Goal: Transaction & Acquisition: Purchase product/service

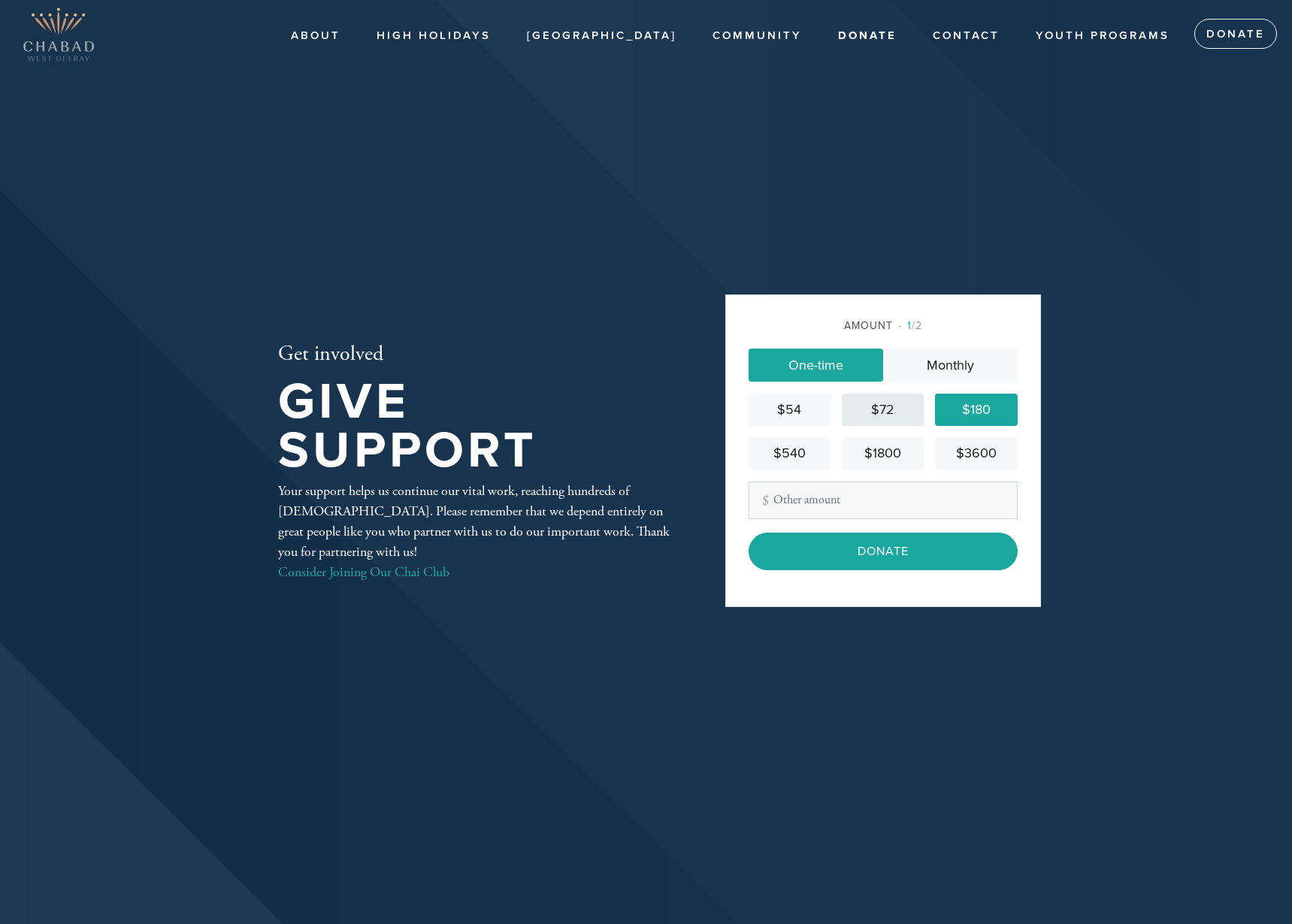
click at [908, 418] on div "$72" at bounding box center [882, 410] width 70 height 20
click at [980, 413] on div "$180" at bounding box center [976, 410] width 70 height 20
click at [800, 464] on link "$540" at bounding box center [789, 453] width 82 height 33
click at [892, 460] on div "$1800" at bounding box center [882, 453] width 70 height 20
click at [983, 416] on div "$180" at bounding box center [976, 410] width 70 height 20
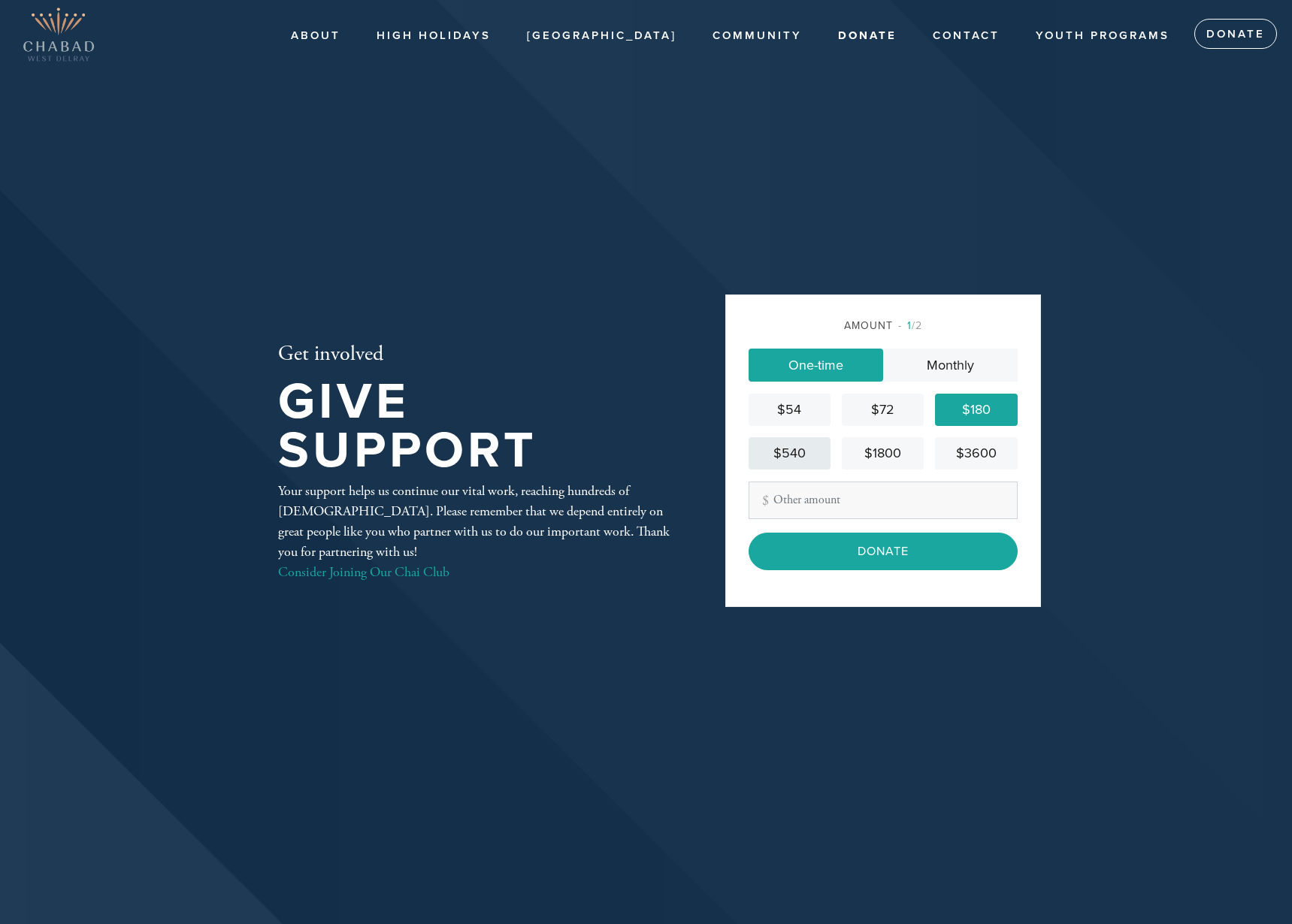
click at [810, 449] on div "$540" at bounding box center [789, 453] width 70 height 20
click at [913, 408] on div "$72" at bounding box center [882, 410] width 70 height 20
click at [783, 409] on div "$54" at bounding box center [789, 410] width 70 height 20
click at [914, 417] on div "$72" at bounding box center [882, 410] width 70 height 20
click at [989, 415] on div "$180" at bounding box center [976, 410] width 70 height 20
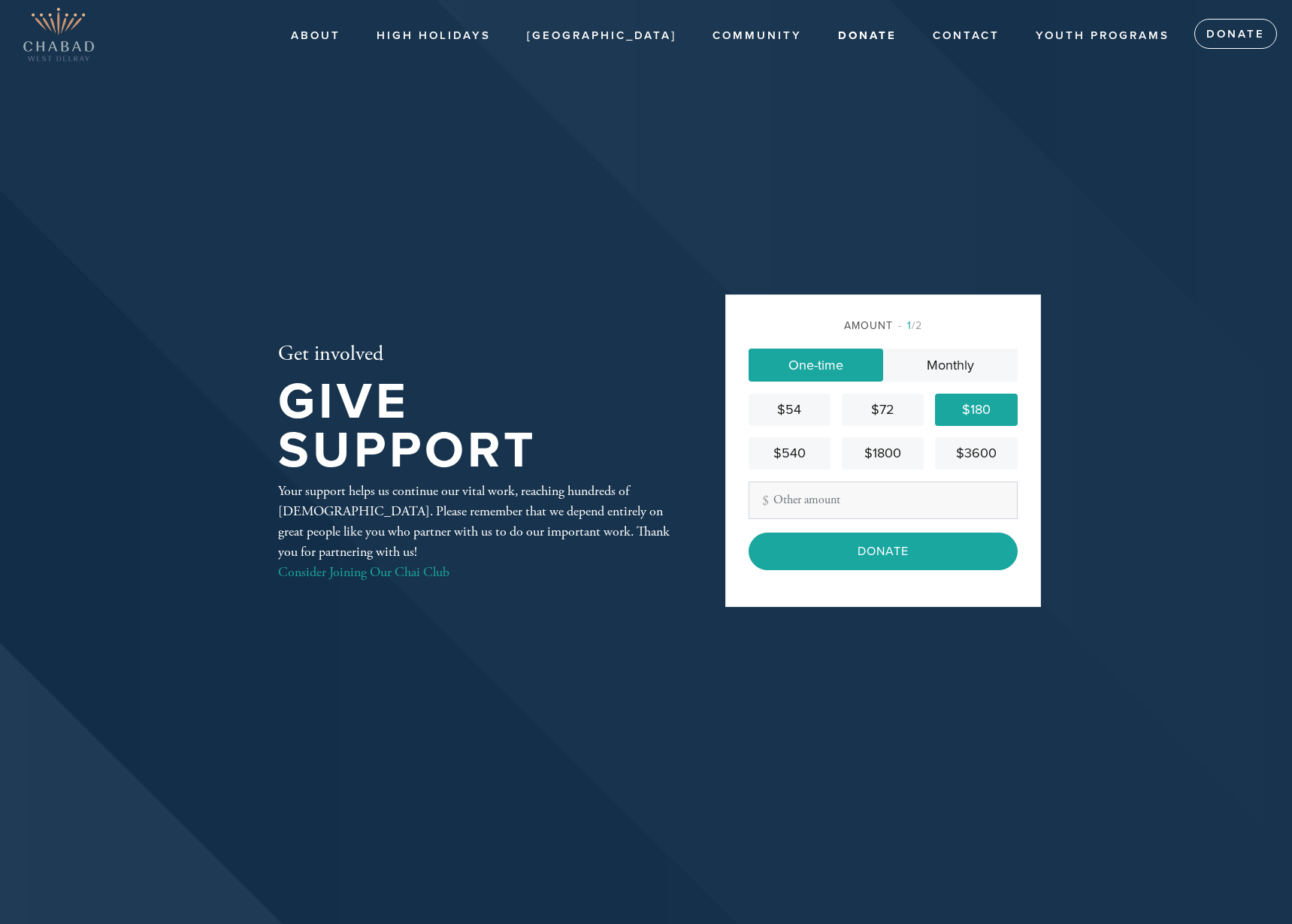
click at [929, 382] on div "Amount 1 /2 One-time Monthly $54 $72 $180 $540 $1800 $3600 Other Amount Contrib…" at bounding box center [882, 444] width 269 height 252
click at [931, 371] on link "Monthly" at bounding box center [950, 365] width 134 height 33
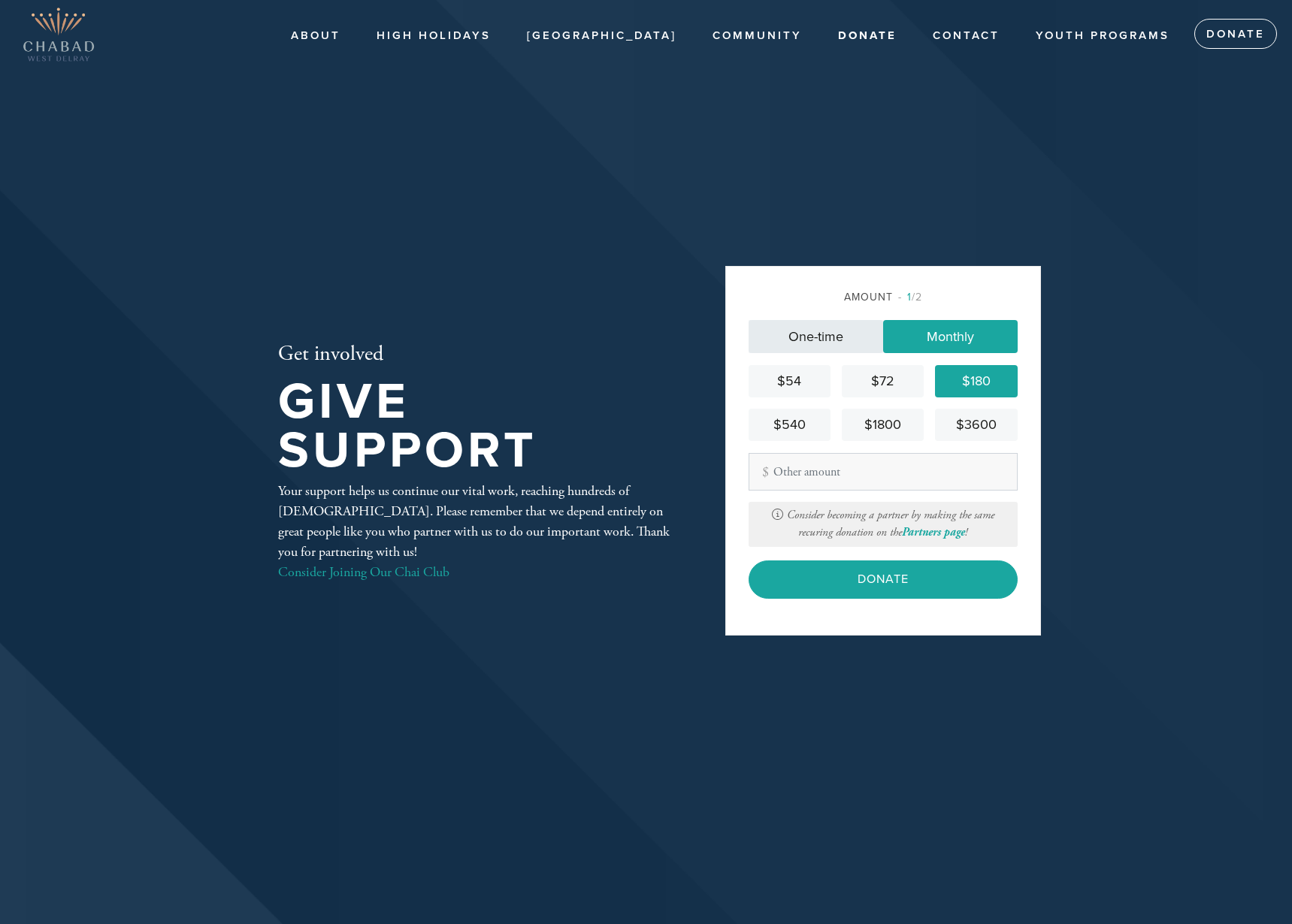
click at [833, 345] on link "One-time" at bounding box center [815, 336] width 134 height 33
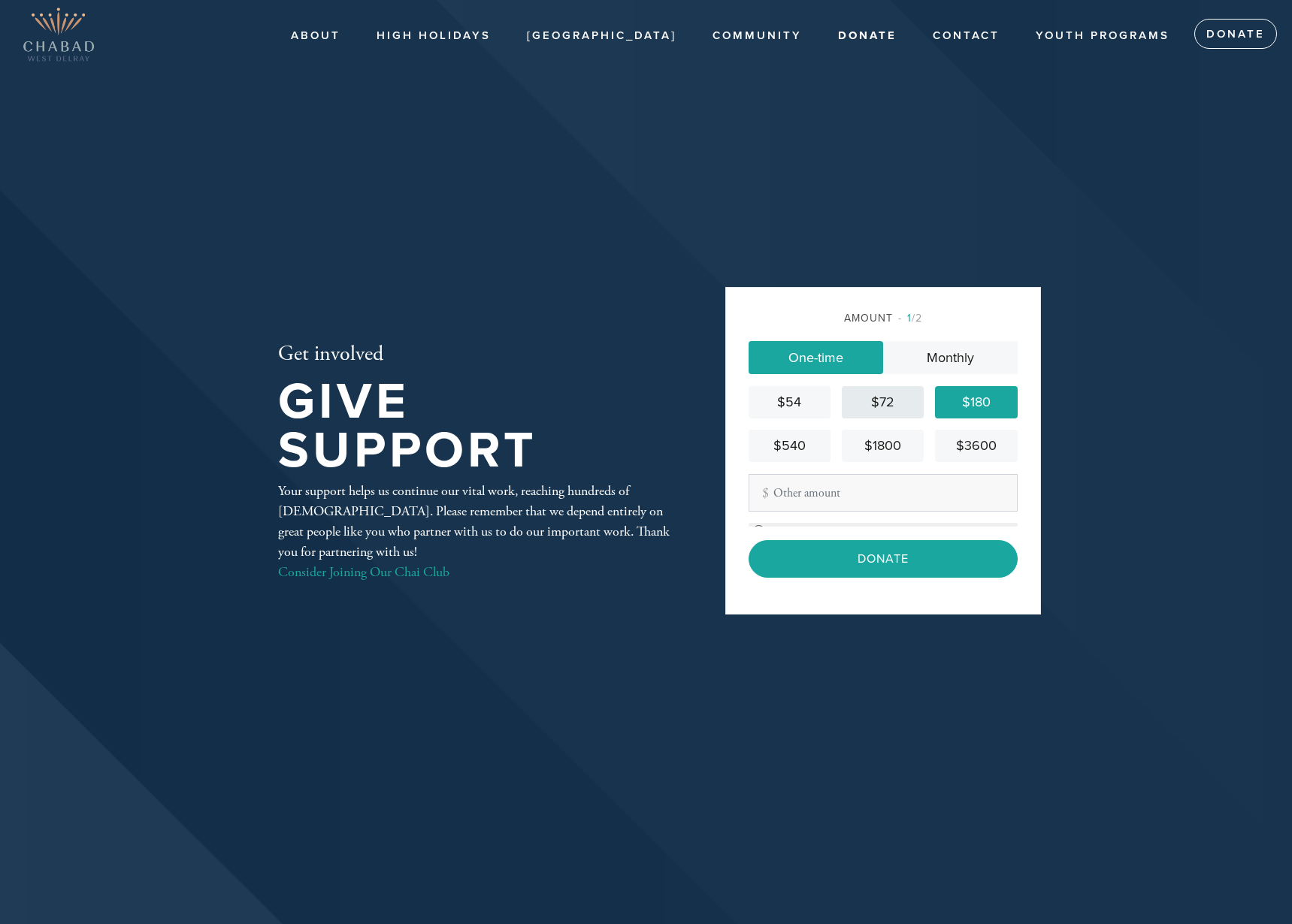
click at [882, 405] on div "$72" at bounding box center [882, 403] width 70 height 20
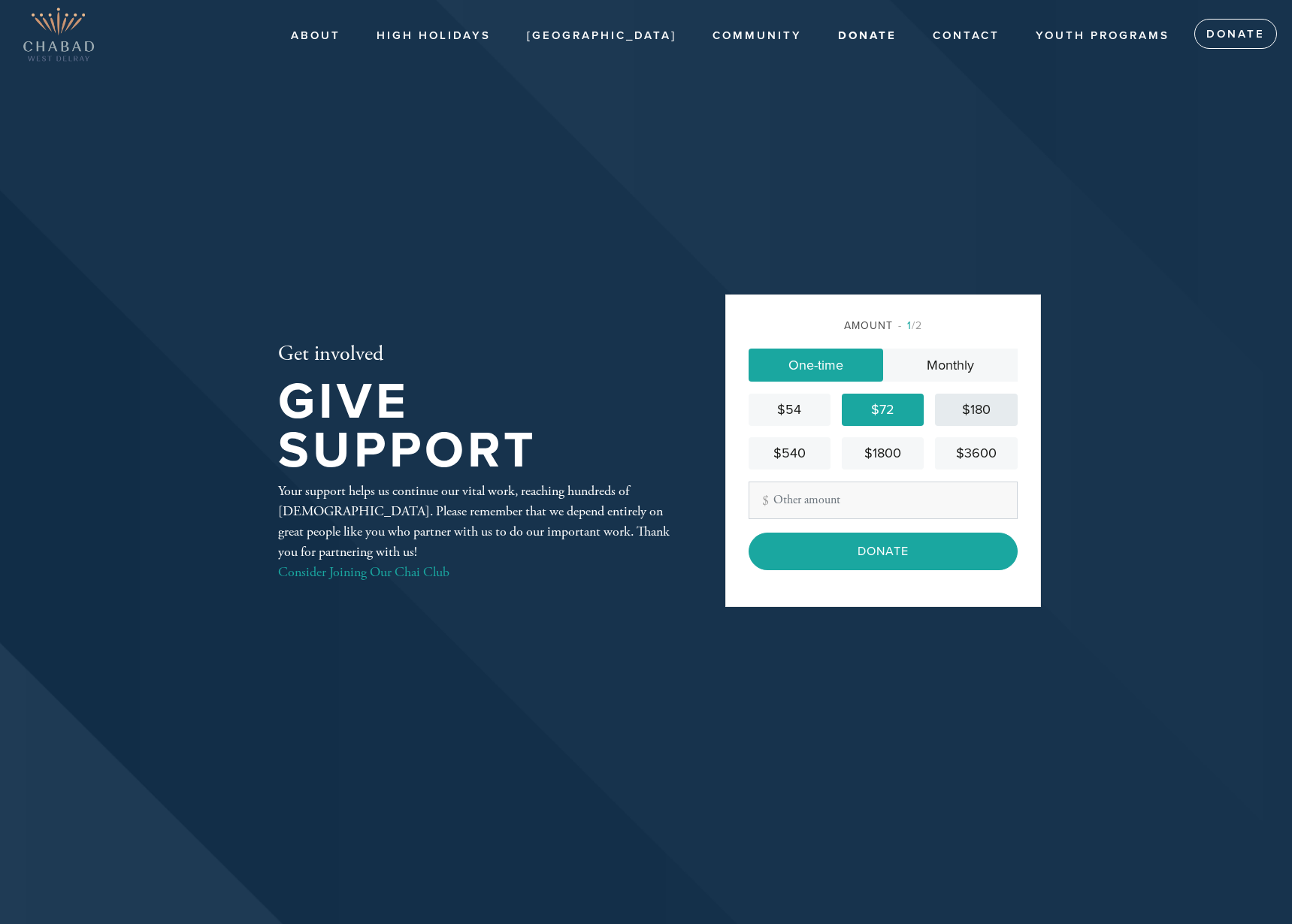
click at [976, 406] on div "$180" at bounding box center [976, 410] width 70 height 20
click at [866, 489] on input "Other Amount" at bounding box center [882, 500] width 269 height 37
type input "360"
click at [1028, 438] on div "Amount 1 /2 One-time Monthly $54 $72 $180 $540 $1800 $3600 Other Amount 360 Con…" at bounding box center [883, 451] width 316 height 313
click at [1000, 412] on div "$180" at bounding box center [976, 410] width 70 height 20
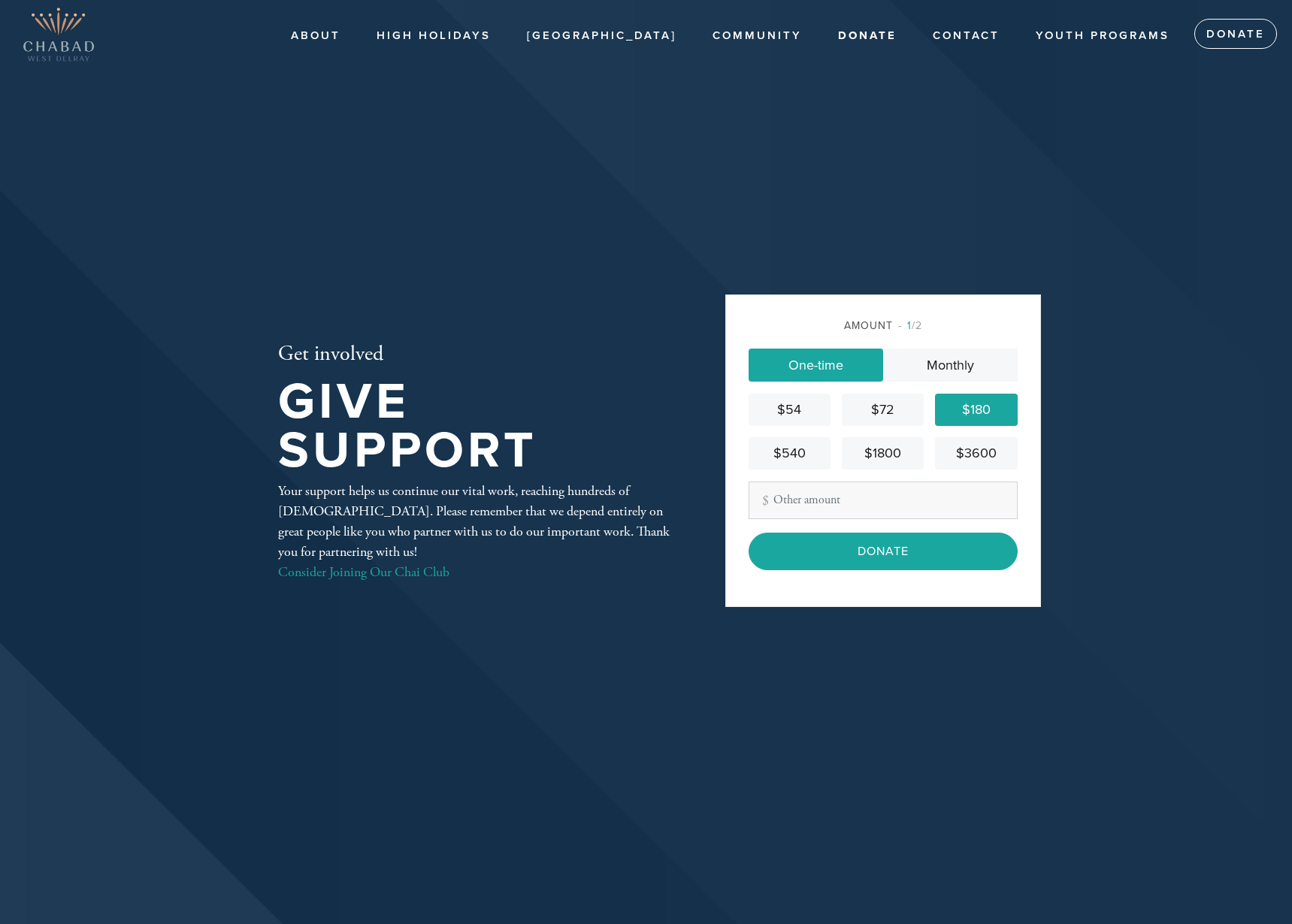
click at [976, 419] on div "$180" at bounding box center [976, 410] width 70 height 20
click at [965, 415] on div "$180" at bounding box center [976, 410] width 70 height 20
click at [822, 481] on div "Amount 1 /2 One-time Monthly $54 $72 $180 $540 $1800 $3600 Other Amount Contrib…" at bounding box center [882, 444] width 269 height 252
click at [976, 416] on div "$180" at bounding box center [976, 410] width 70 height 20
click at [820, 449] on div "$540" at bounding box center [789, 453] width 70 height 20
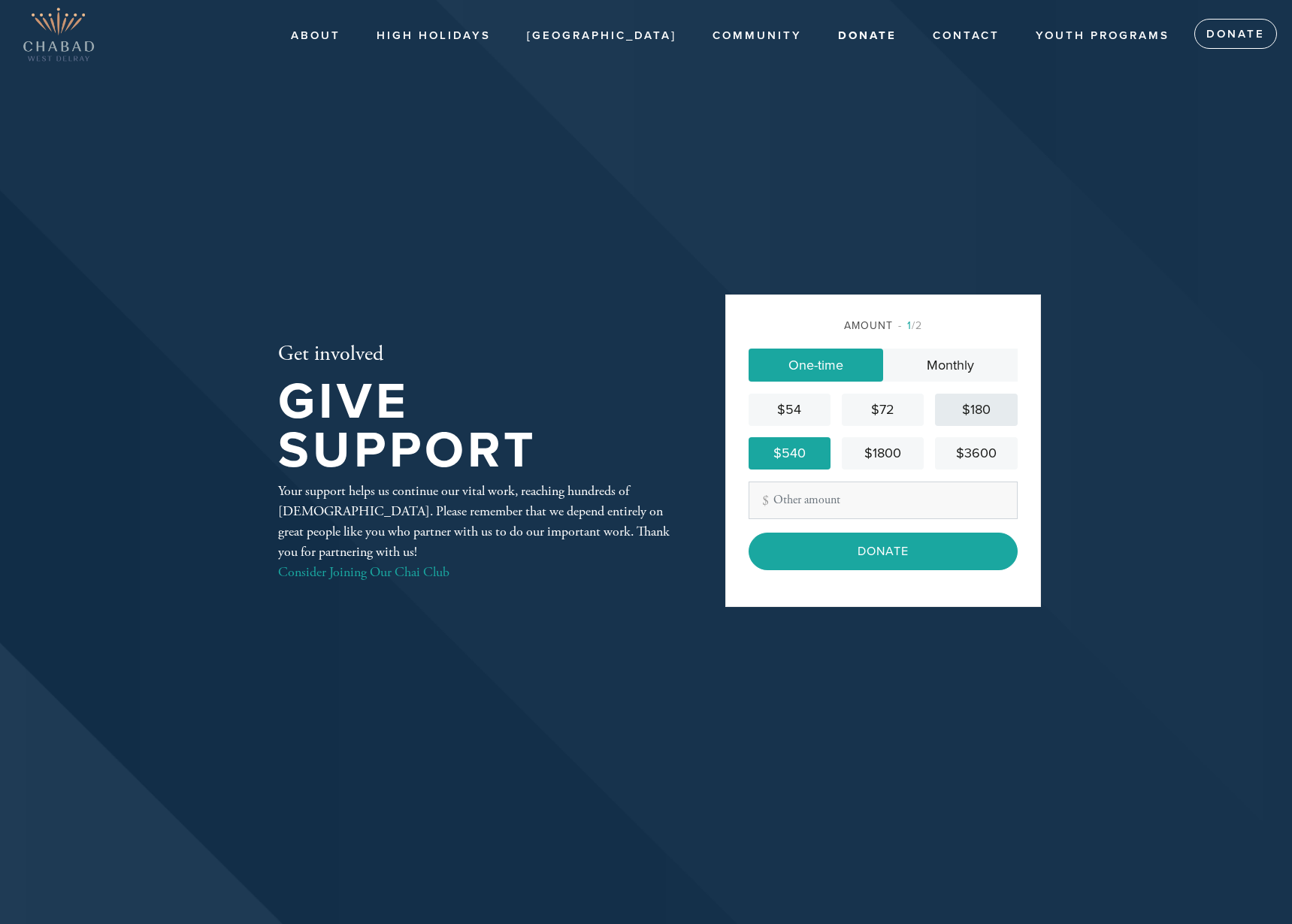
click at [937, 413] on link "$180" at bounding box center [976, 410] width 82 height 33
click at [1007, 414] on div "$180" at bounding box center [976, 410] width 70 height 20
click at [897, 413] on div "$72" at bounding box center [882, 410] width 70 height 20
click at [1004, 419] on div "$180" at bounding box center [976, 410] width 70 height 20
click at [834, 503] on input "Other Amount" at bounding box center [882, 500] width 269 height 37
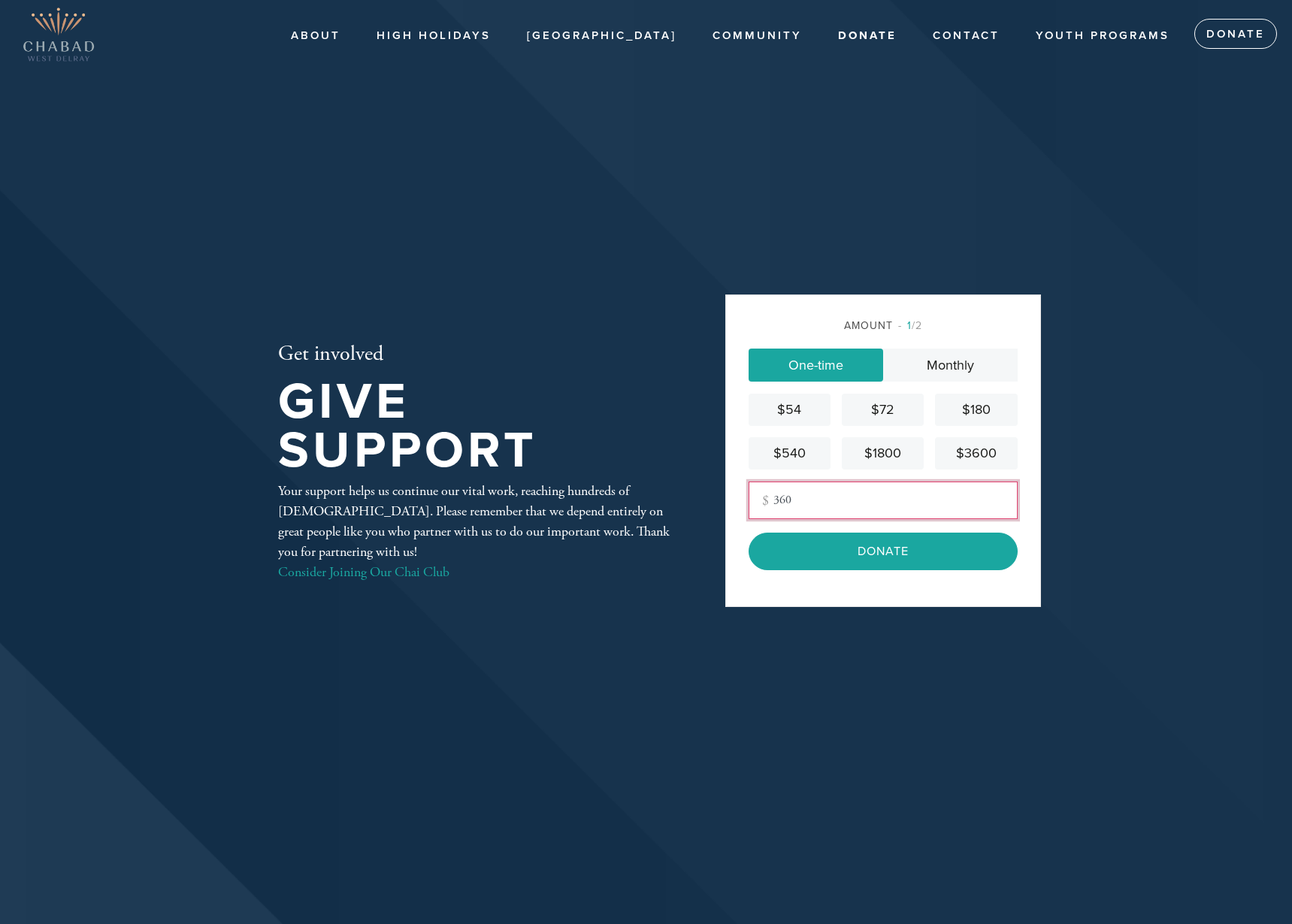
type input "360"
click at [1035, 476] on div "Amount 1 /2 One-time Monthly $54 $72 $180 $540 $1800 $3600 Other Amount 360 Con…" at bounding box center [883, 451] width 316 height 313
click at [963, 404] on div "$180" at bounding box center [976, 410] width 70 height 20
click at [967, 411] on div "$180" at bounding box center [976, 410] width 70 height 20
click at [884, 492] on input "Other Amount" at bounding box center [882, 500] width 269 height 37
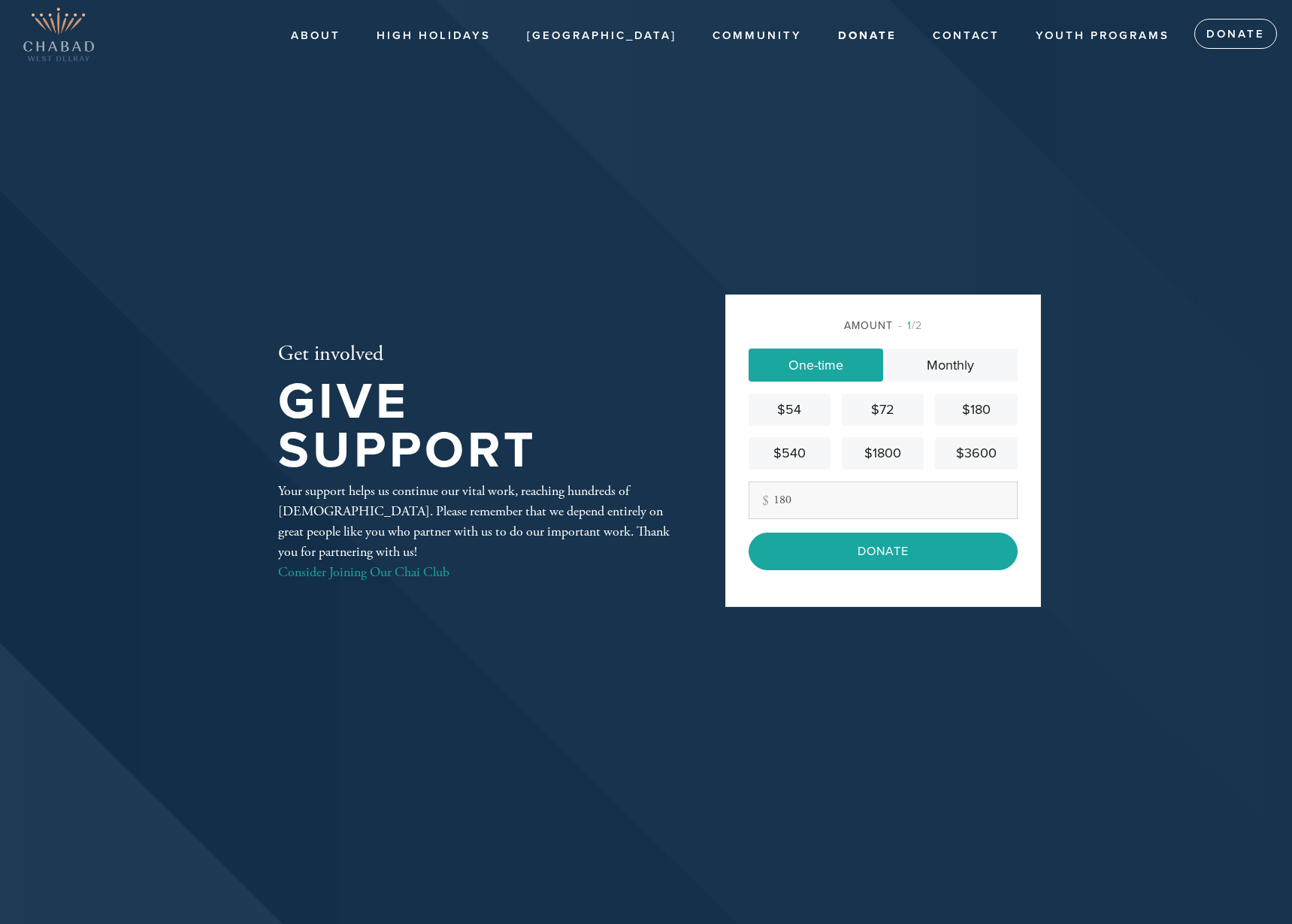
click at [738, 520] on div "Amount 1 /2 One-time Monthly $54 $72 $180 $540 $1800 $3600 Other Amount 180 Con…" at bounding box center [883, 451] width 316 height 313
click at [806, 515] on input "180" at bounding box center [882, 500] width 269 height 37
drag, startPoint x: 830, startPoint y: 530, endPoint x: 830, endPoint y: 502, distance: 28.0
click at [830, 521] on div "Amount 1 /2 One-time Monthly $54 $72 $180 $540 $1800 $3600 Other Amount 180 Con…" at bounding box center [882, 444] width 269 height 252
drag, startPoint x: 831, startPoint y: 493, endPoint x: 746, endPoint y: 491, distance: 85.0
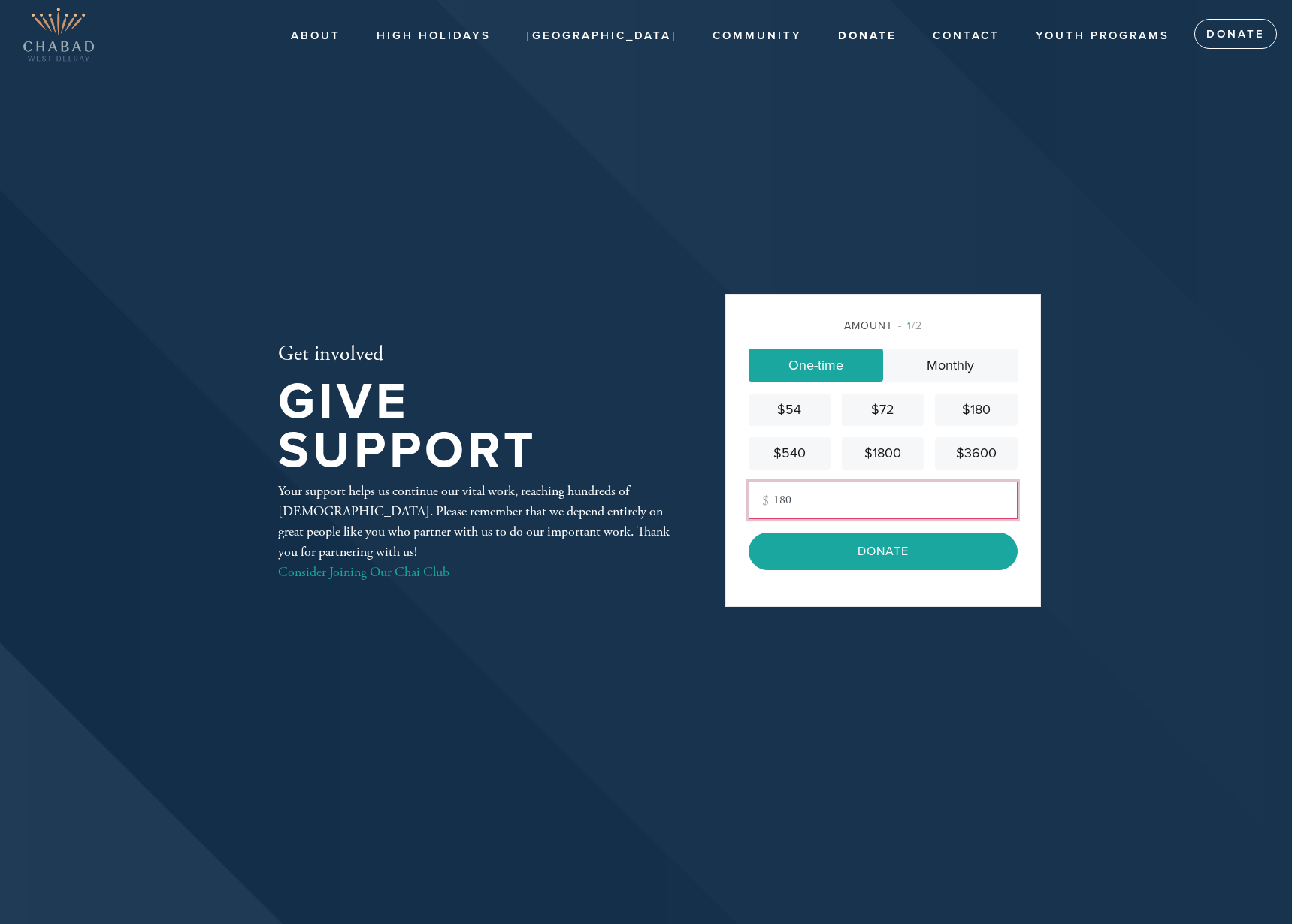
click at [746, 491] on div "Amount 1 /2 One-time Monthly $54 $72 $180 $540 $1800 $3600 Other Amount 180 Con…" at bounding box center [883, 451] width 316 height 313
click at [906, 507] on input "360" at bounding box center [882, 500] width 269 height 37
type input "360"
click at [1024, 511] on div "Amount 1 /2 One-time Monthly $54 $72 $180 $540 $1800 $3600 Other Amount 360 Con…" at bounding box center [883, 451] width 316 height 313
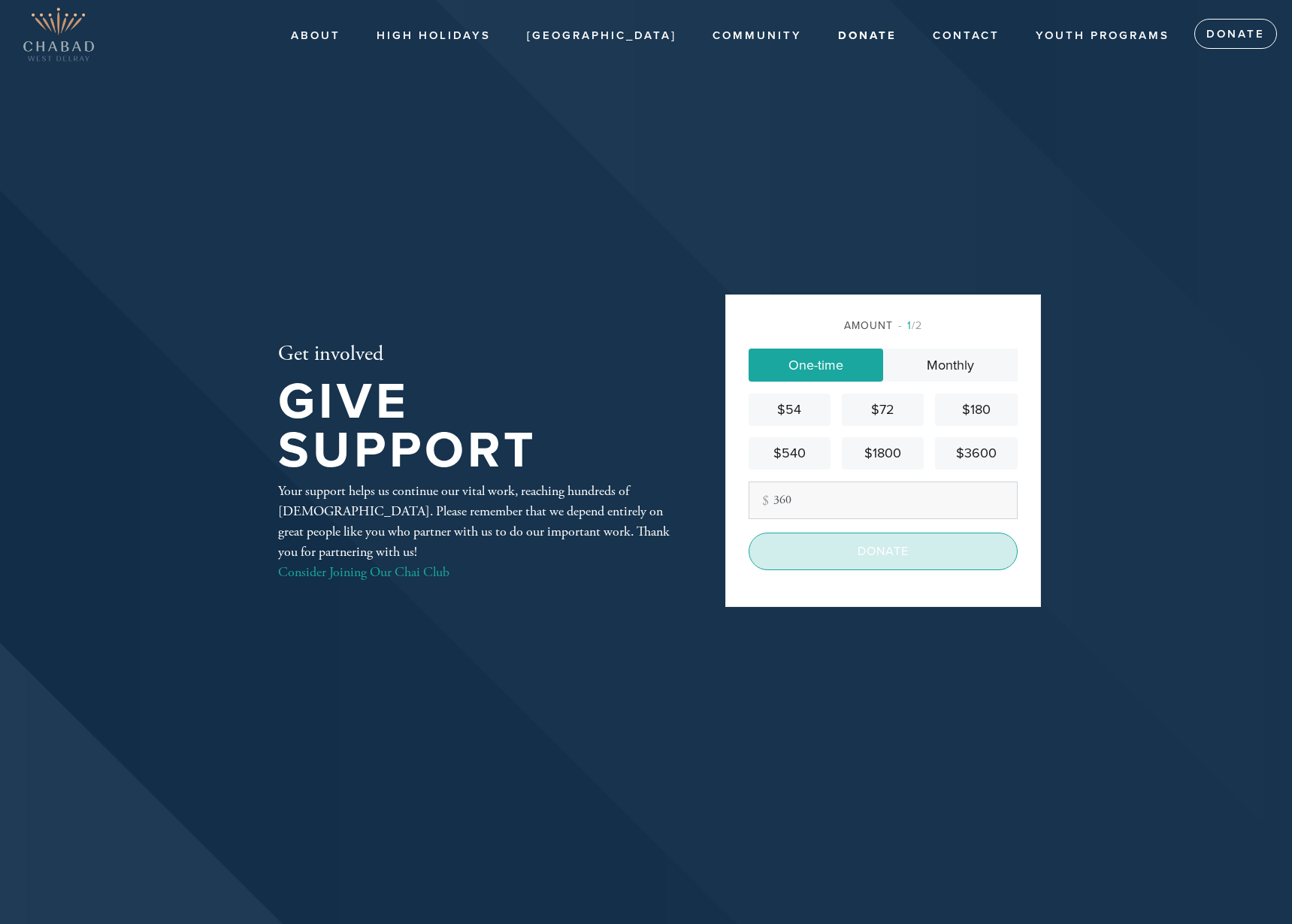
click at [921, 545] on input "Donate" at bounding box center [882, 551] width 269 height 37
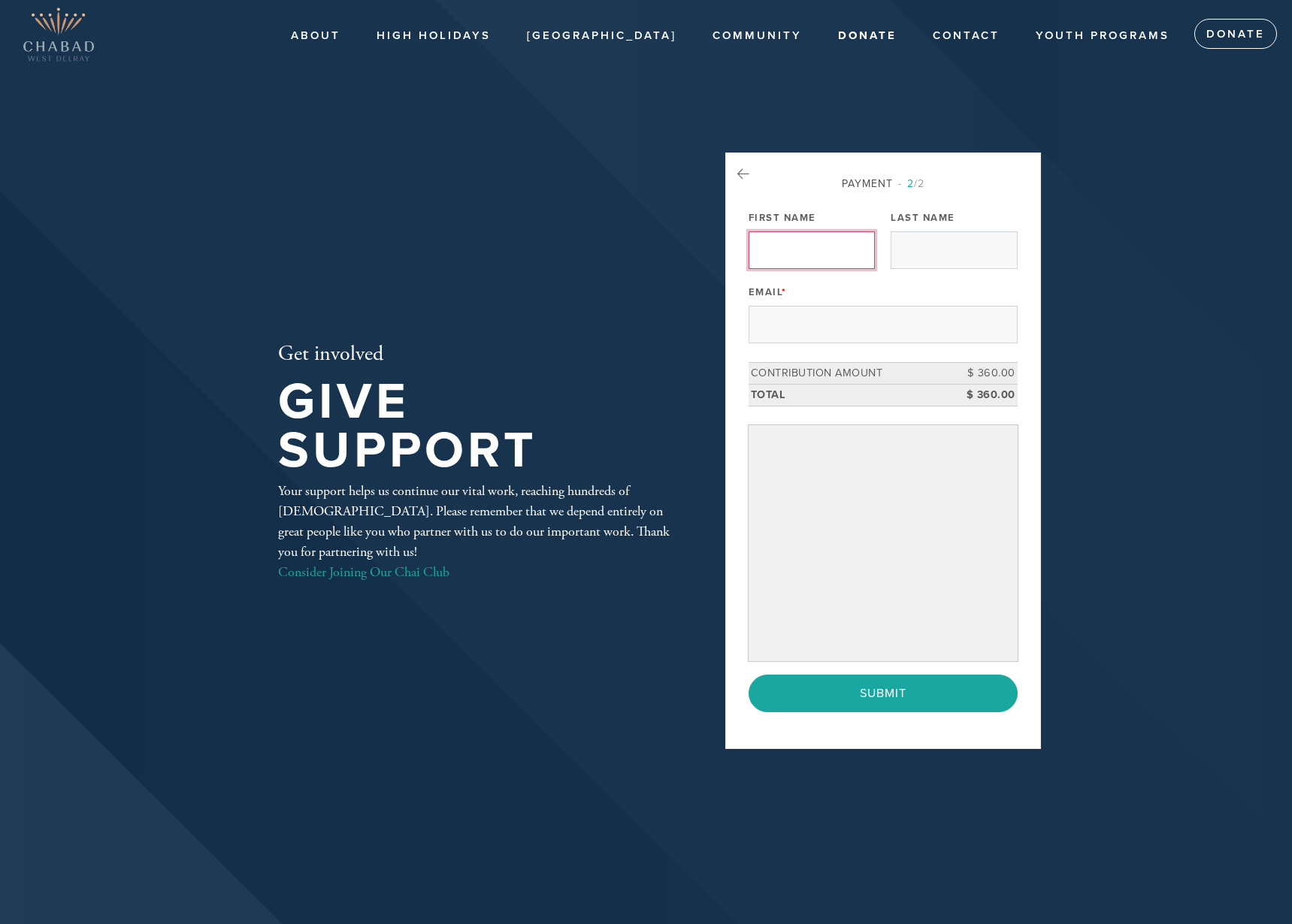
click at [844, 274] on div "Payment 2 /2 Payment Processor Pay Later Credit Card First Name Last Name Email…" at bounding box center [882, 444] width 269 height 537
type input "Roee"
type input "[PERSON_NAME]"
type input "[EMAIL_ADDRESS][DOMAIN_NAME]"
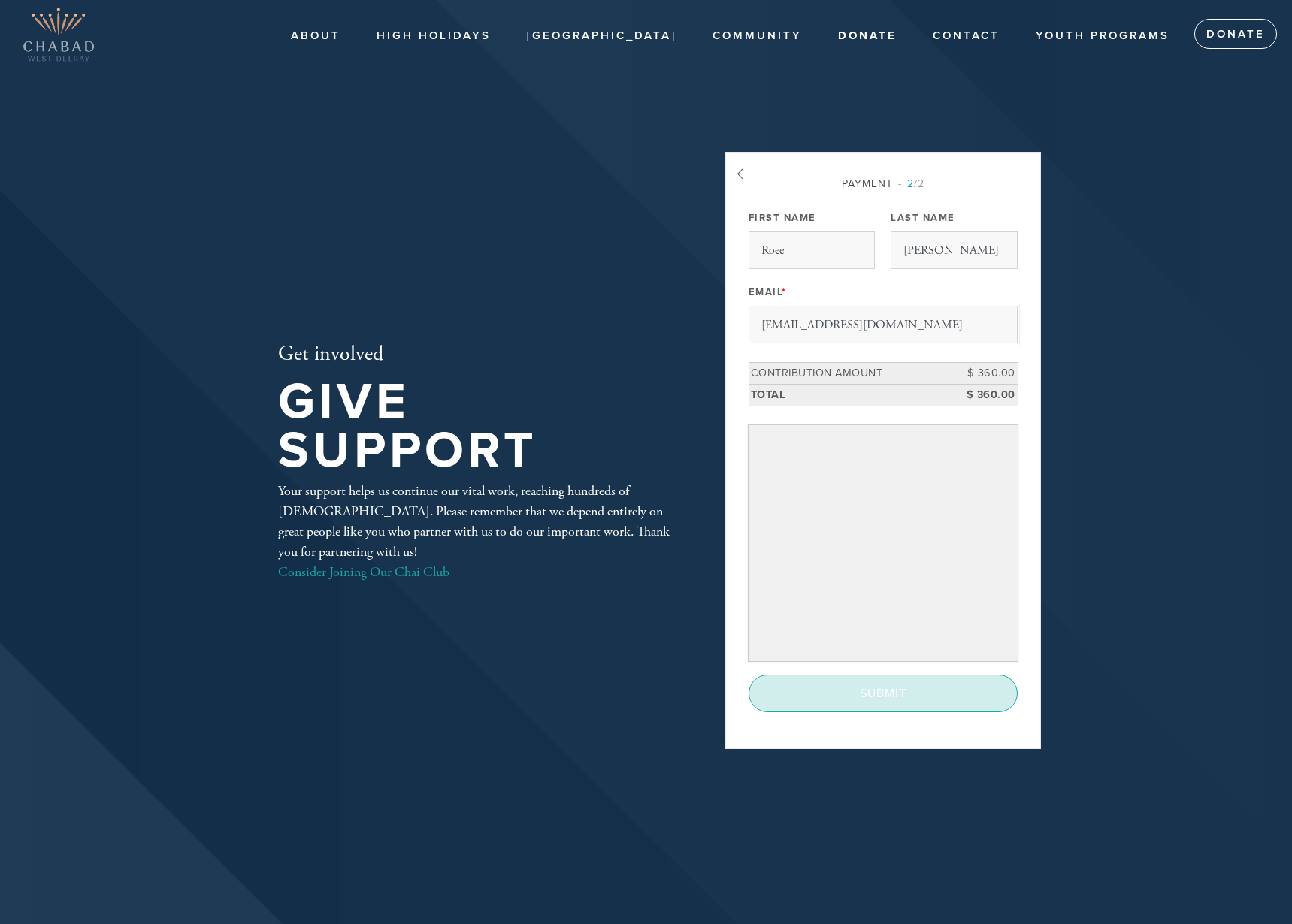
click at [903, 705] on input "Submit" at bounding box center [882, 693] width 269 height 37
